Goal: Navigation & Orientation: Find specific page/section

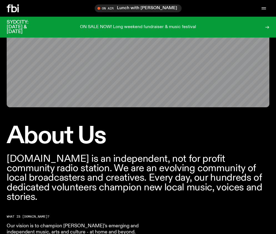
scroll to position [18, 0]
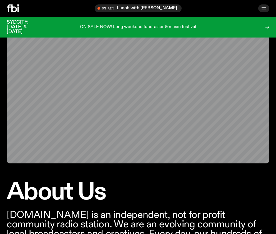
click at [264, 9] on icon "button" at bounding box center [263, 8] width 7 height 7
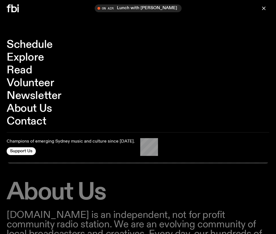
click at [35, 53] on link "Explore" at bounding box center [25, 57] width 37 height 11
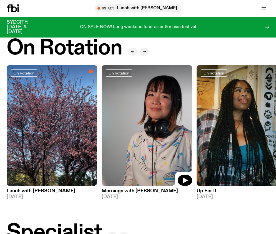
scroll to position [192, 0]
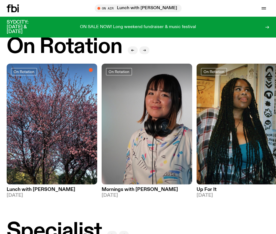
click at [143, 50] on icon "button" at bounding box center [144, 50] width 2 height 0
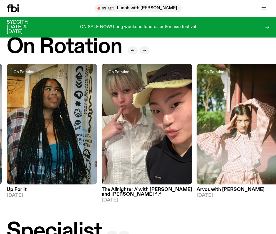
click at [143, 50] on icon "button" at bounding box center [144, 50] width 2 height 0
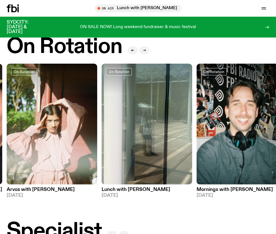
click at [143, 50] on icon "button" at bounding box center [144, 50] width 2 height 0
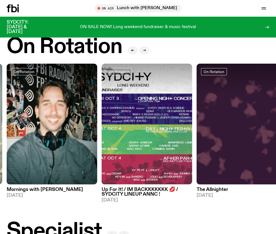
click at [143, 50] on icon "button" at bounding box center [144, 50] width 2 height 0
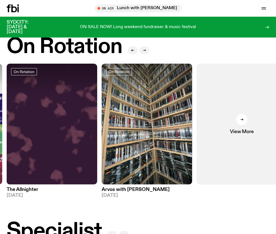
click at [143, 50] on icon "button" at bounding box center [144, 50] width 2 height 0
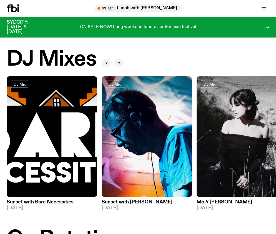
scroll to position [0, 0]
click at [261, 8] on icon "button" at bounding box center [263, 8] width 7 height 7
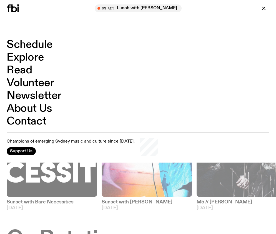
scroll to position [18, 0]
